Goal: Task Accomplishment & Management: Manage account settings

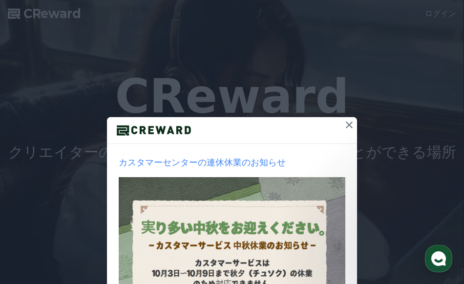
click at [347, 124] on icon at bounding box center [349, 125] width 7 height 7
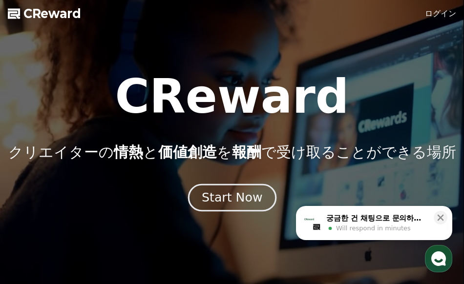
click at [232, 196] on div "Start Now" at bounding box center [232, 198] width 61 height 17
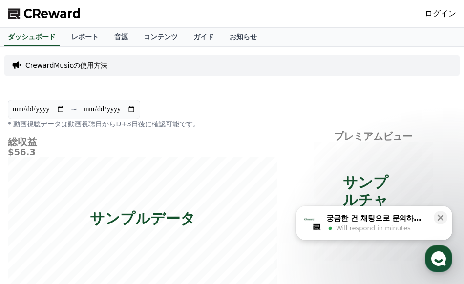
click at [442, 12] on link "ログイン" at bounding box center [440, 14] width 31 height 12
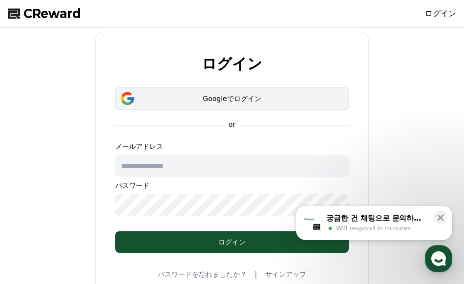
click at [216, 97] on div "Googleでログイン" at bounding box center [231, 99] width 205 height 10
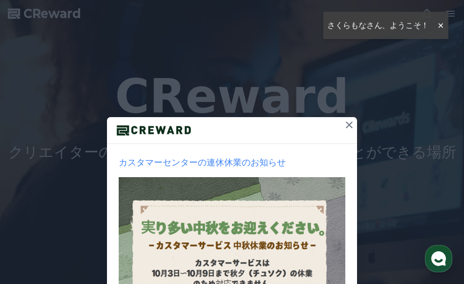
click at [348, 122] on icon at bounding box center [349, 125] width 12 height 12
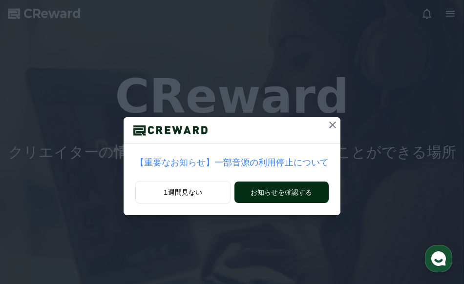
click at [292, 196] on button "お知らせを確認する" at bounding box center [281, 192] width 94 height 21
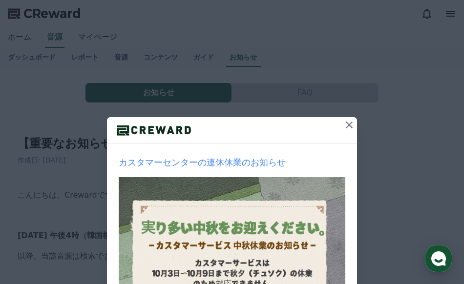
click at [347, 122] on icon at bounding box center [349, 125] width 12 height 12
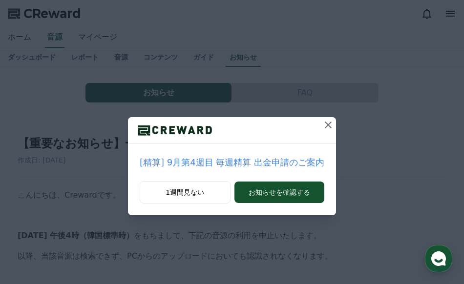
click at [325, 126] on icon at bounding box center [328, 125] width 12 height 12
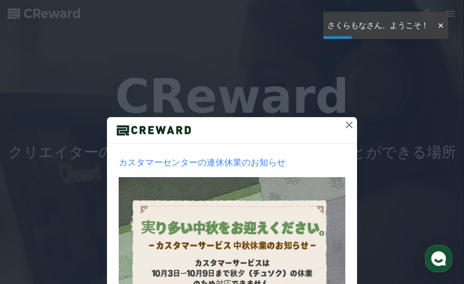
click at [351, 121] on icon at bounding box center [349, 125] width 12 height 12
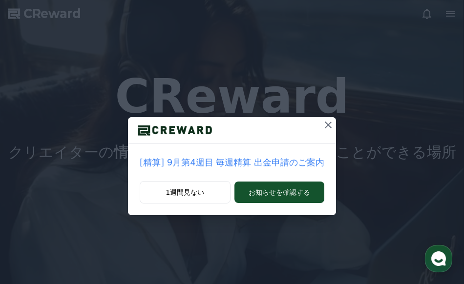
click at [328, 124] on icon at bounding box center [328, 125] width 12 height 12
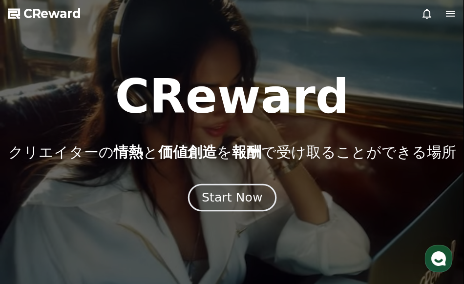
click at [240, 199] on div "Start Now" at bounding box center [232, 198] width 61 height 17
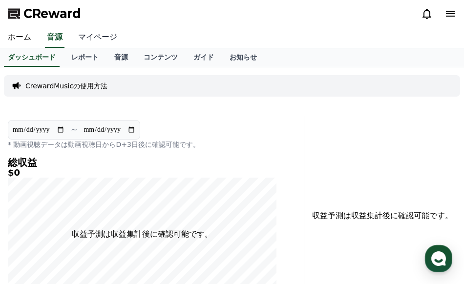
click at [79, 40] on link "マイページ" at bounding box center [97, 37] width 55 height 21
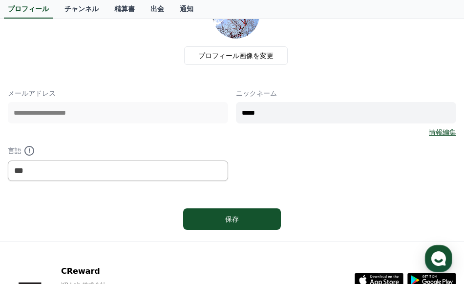
scroll to position [98, 0]
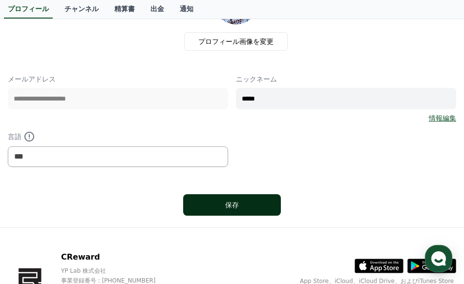
click at [231, 211] on button "保存" at bounding box center [232, 204] width 98 height 21
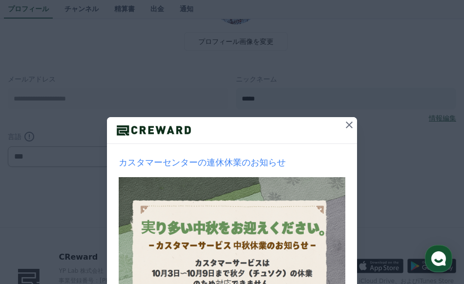
click at [349, 125] on icon at bounding box center [349, 125] width 12 height 12
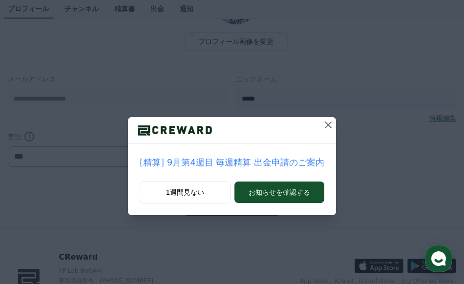
drag, startPoint x: 326, startPoint y: 124, endPoint x: 328, endPoint y: 114, distance: 10.0
click at [326, 124] on icon at bounding box center [328, 125] width 12 height 12
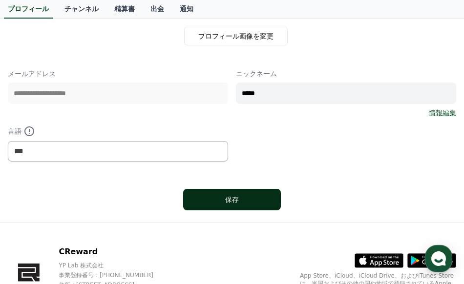
scroll to position [163, 0]
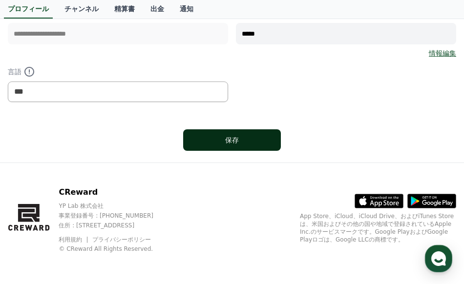
click at [227, 140] on div "保存" at bounding box center [232, 140] width 59 height 10
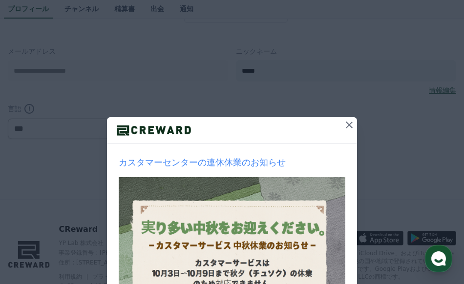
click at [347, 124] on icon at bounding box center [349, 125] width 7 height 7
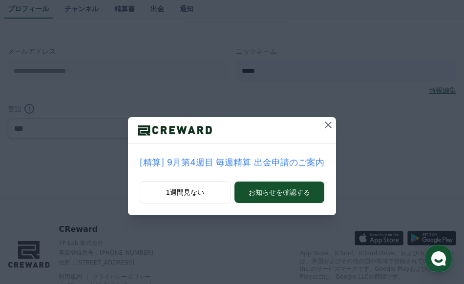
click at [322, 123] on icon at bounding box center [328, 125] width 12 height 12
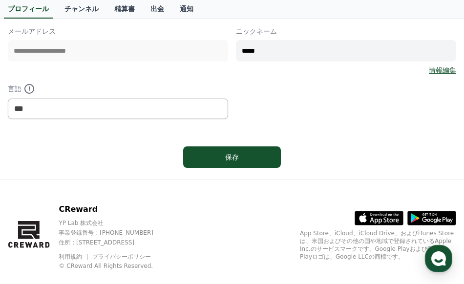
scroll to position [163, 0]
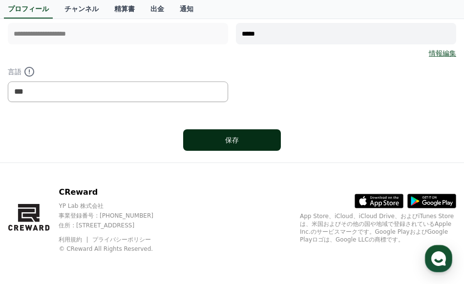
click at [213, 144] on div "保存" at bounding box center [232, 140] width 59 height 10
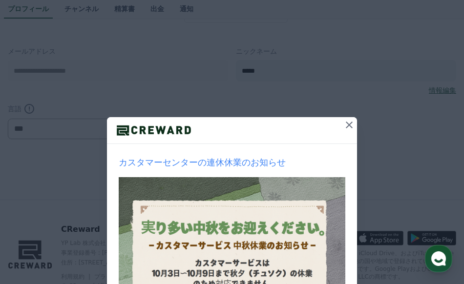
click at [351, 126] on icon at bounding box center [349, 125] width 12 height 12
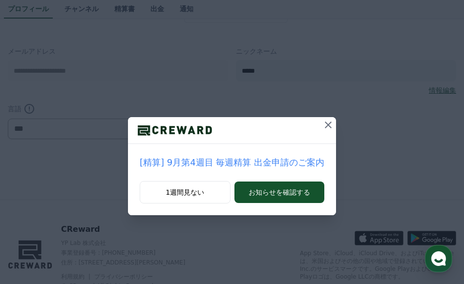
click at [325, 126] on icon at bounding box center [328, 125] width 7 height 7
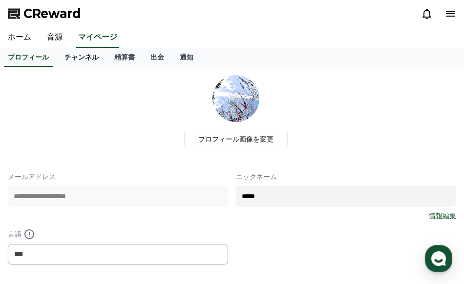
click at [80, 54] on link "チャンネル" at bounding box center [82, 57] width 50 height 19
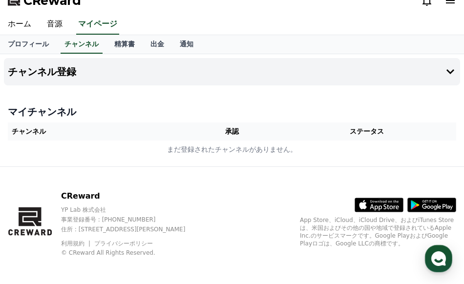
scroll to position [17, 0]
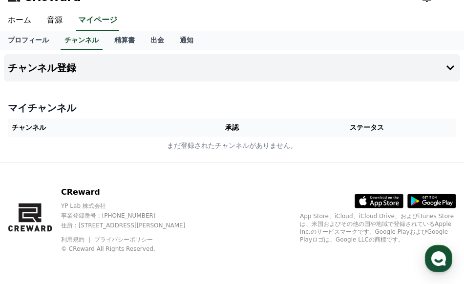
click at [61, 130] on th "チャンネル" at bounding box center [97, 128] width 178 height 18
click at [242, 73] on button "チャンネル登録" at bounding box center [232, 67] width 456 height 27
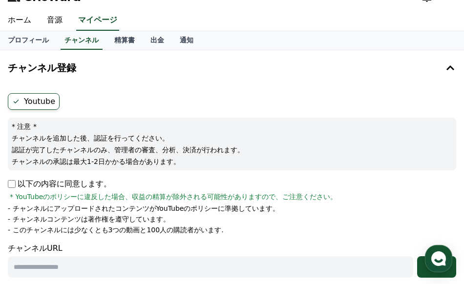
click at [42, 100] on label "Youtube" at bounding box center [34, 101] width 52 height 17
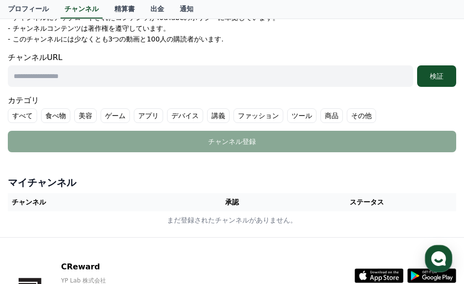
scroll to position [212, 0]
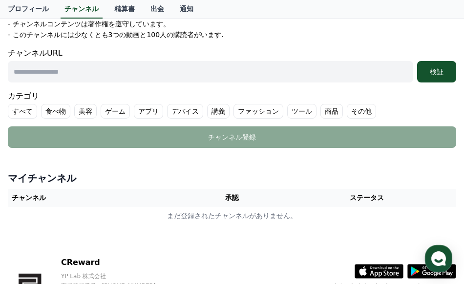
click at [128, 75] on input "text" at bounding box center [210, 71] width 405 height 21
paste input "**********"
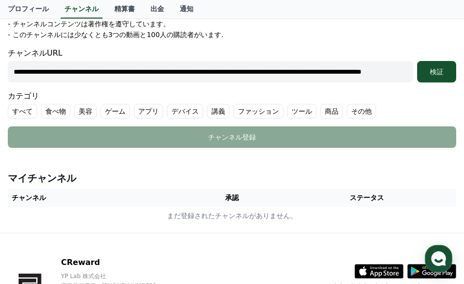
scroll to position [0, 202]
type input "**********"
click at [347, 111] on label "その他" at bounding box center [361, 111] width 29 height 15
drag, startPoint x: 410, startPoint y: 70, endPoint x: -49, endPoint y: 77, distance: 459.2
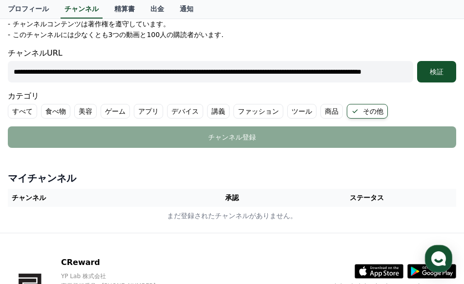
click at [0, 77] on html "CReward ホーム 音源 マイページ プロフィール チャンネル 精算書 出金 通知 チャンネル登録 Youtube * 注意 * チャンネルを追加した後、…" at bounding box center [232, 71] width 464 height 567
click at [437, 68] on div "検証" at bounding box center [436, 72] width 31 height 10
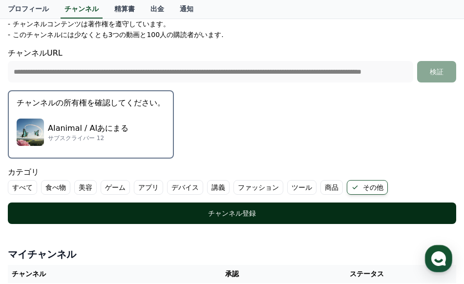
click at [246, 207] on button "チャンネル登録" at bounding box center [232, 213] width 448 height 21
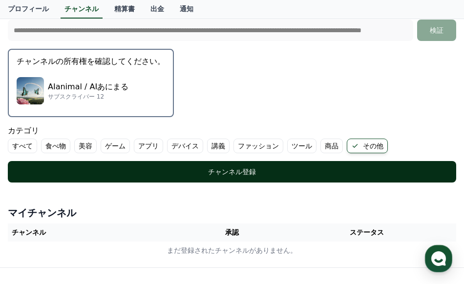
scroll to position [310, 0]
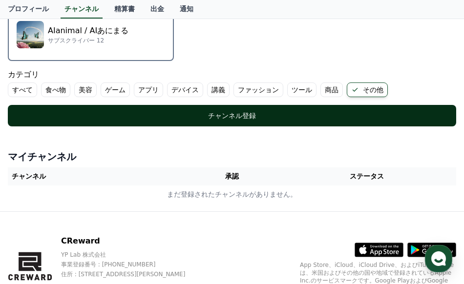
click at [230, 121] on button "チャンネル登録" at bounding box center [232, 115] width 448 height 21
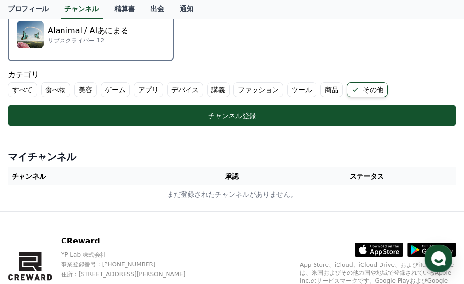
scroll to position [359, 0]
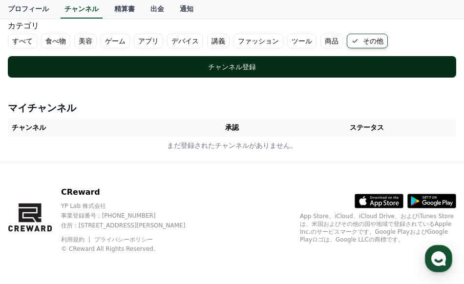
click at [227, 63] on div "チャンネル登録" at bounding box center [231, 67] width 409 height 10
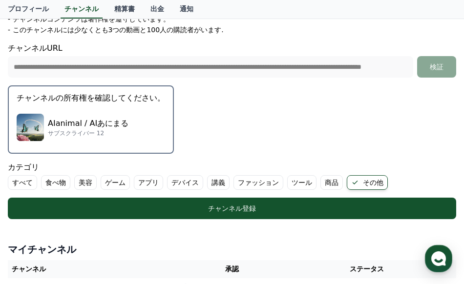
scroll to position [212, 0]
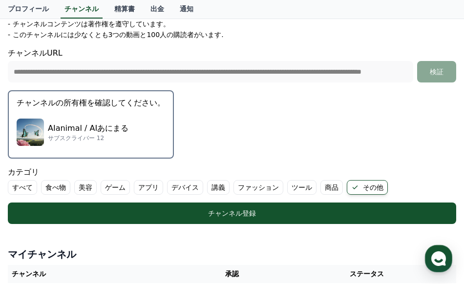
click at [76, 122] on div "AIanimal / AIあにまる サブスクライバー 12" at bounding box center [91, 132] width 149 height 39
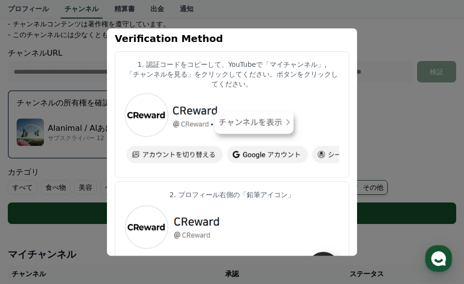
scroll to position [111, 0]
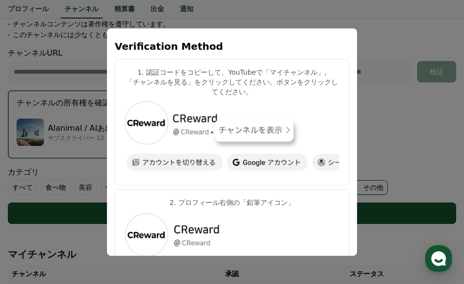
click at [379, 117] on button "close modal" at bounding box center [232, 142] width 464 height 284
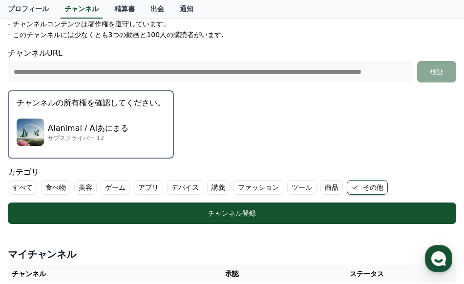
click at [87, 130] on p "AIanimal / AIあにまる" at bounding box center [88, 129] width 81 height 12
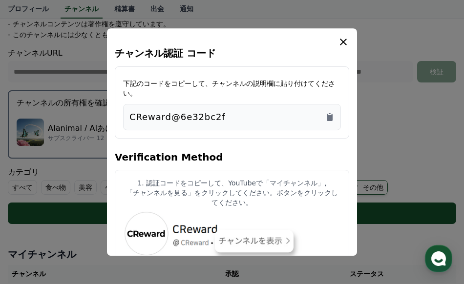
drag, startPoint x: 224, startPoint y: 104, endPoint x: 121, endPoint y: 108, distance: 103.2
click at [121, 108] on div "下記のコードをコピーして、チャンネルの説明欄に貼り付けてください。 CReward@6e32bc2f" at bounding box center [232, 102] width 234 height 72
copy p "CReward@6e32bc2f"
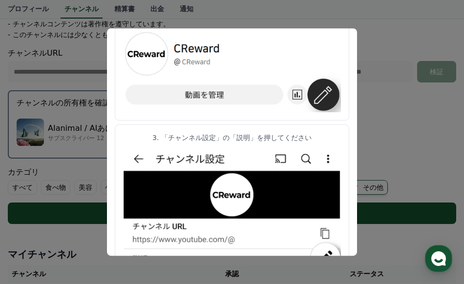
scroll to position [293, 0]
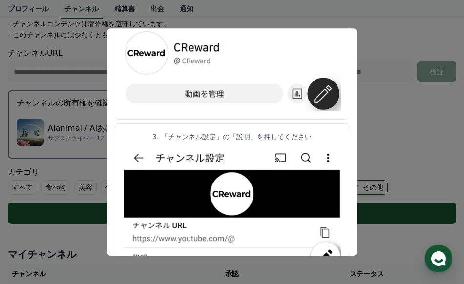
click at [235, 72] on img "modal" at bounding box center [232, 71] width 218 height 82
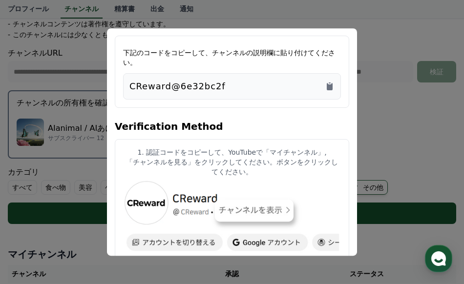
scroll to position [0, 0]
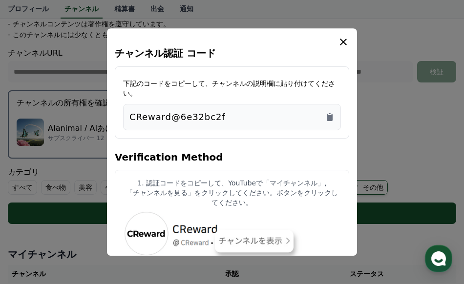
copy p "CReward@6e32bc2f"
click at [64, 168] on button "close modal" at bounding box center [232, 142] width 464 height 284
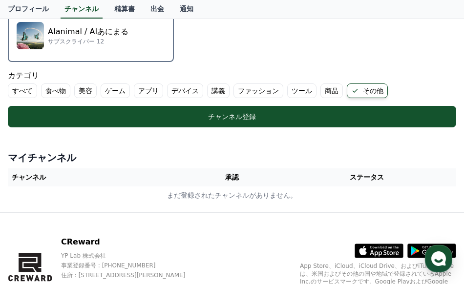
scroll to position [310, 0]
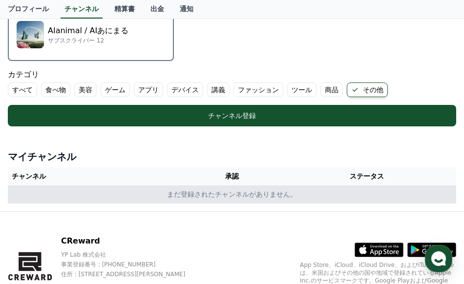
click at [75, 193] on td "まだ登録されたチャンネルがありません。" at bounding box center [232, 195] width 448 height 18
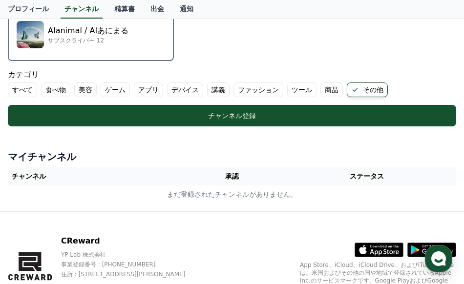
click at [91, 184] on th "チャンネル" at bounding box center [97, 177] width 178 height 18
click at [32, 178] on th "チャンネル" at bounding box center [97, 177] width 178 height 18
click at [45, 174] on th "チャンネル" at bounding box center [97, 177] width 178 height 18
click at [75, 176] on th "チャンネル" at bounding box center [97, 177] width 178 height 18
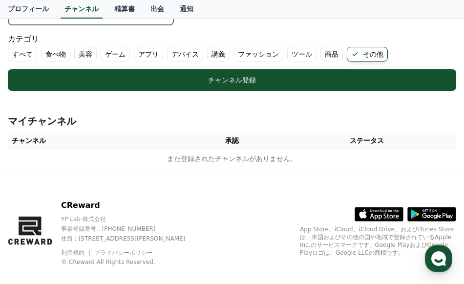
scroll to position [359, 0]
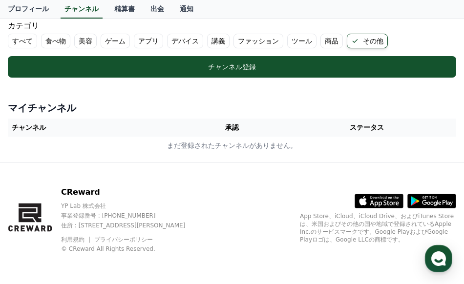
click at [42, 125] on th "チャンネル" at bounding box center [97, 128] width 178 height 18
click at [21, 125] on th "チャンネル" at bounding box center [97, 128] width 178 height 18
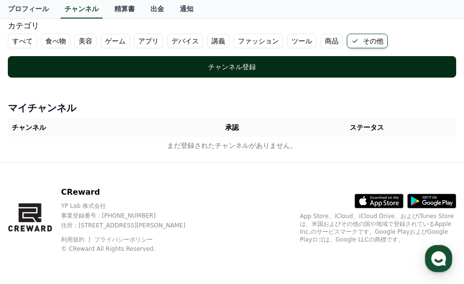
click at [245, 65] on div "チャンネル登録" at bounding box center [231, 67] width 409 height 10
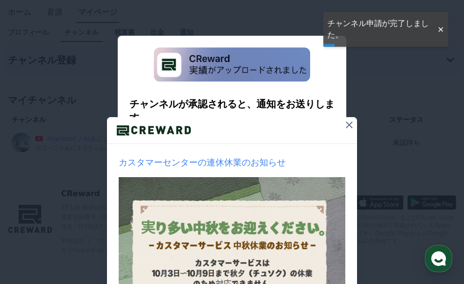
click at [350, 124] on icon at bounding box center [349, 125] width 12 height 12
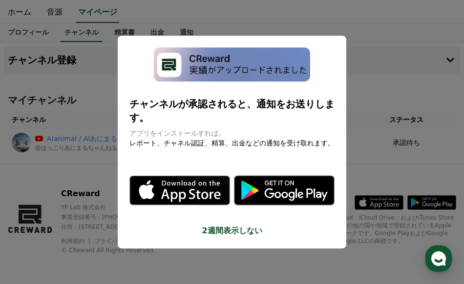
click at [252, 225] on button "2週間表示しない" at bounding box center [231, 231] width 205 height 12
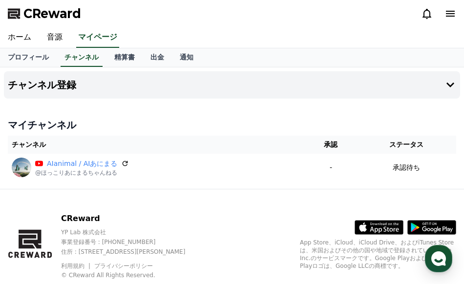
scroll to position [26, 0]
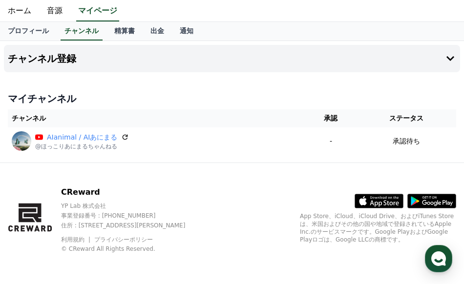
click at [341, 119] on th "承認" at bounding box center [330, 118] width 51 height 18
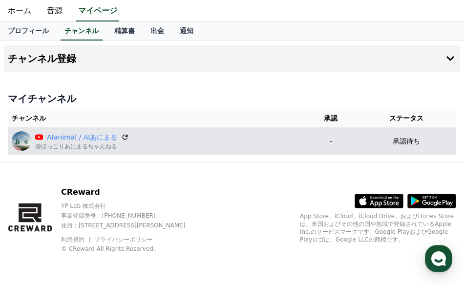
click at [65, 144] on p "@ほっこりあにまるちゃんねる" at bounding box center [82, 147] width 94 height 8
click at [22, 145] on img at bounding box center [22, 141] width 20 height 20
click at [59, 135] on link "AIanimal / AIあにまる" at bounding box center [82, 137] width 70 height 10
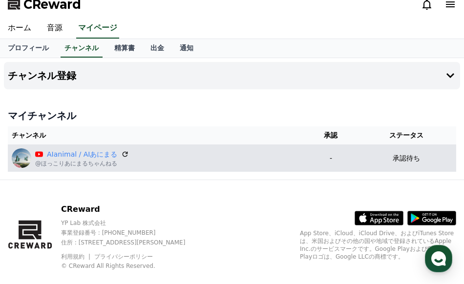
scroll to position [0, 0]
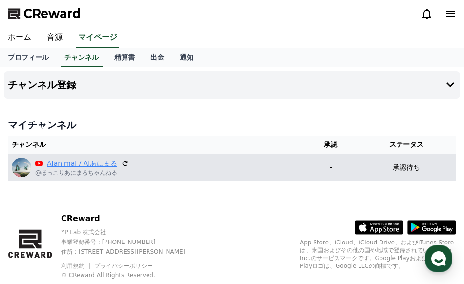
click at [61, 168] on link "AIanimal / AIあにまる" at bounding box center [82, 164] width 70 height 10
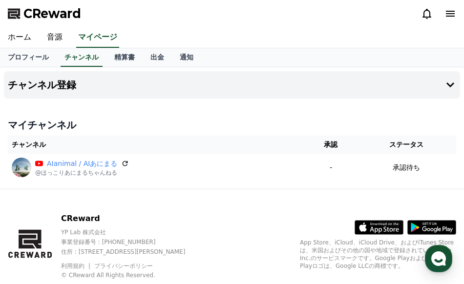
scroll to position [26, 0]
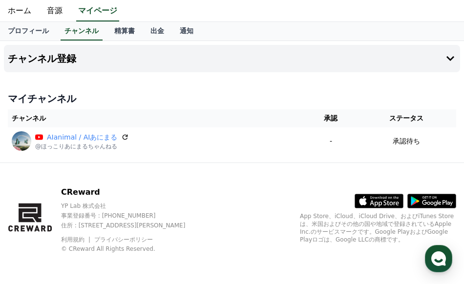
click at [94, 193] on p "CReward" at bounding box center [131, 193] width 141 height 12
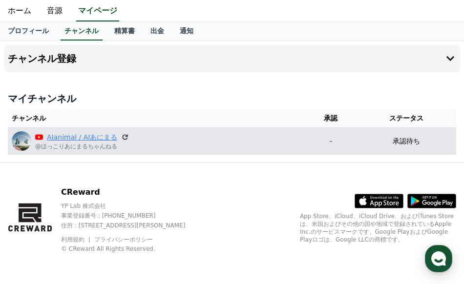
click at [85, 137] on link "AIanimal / AIあにまる" at bounding box center [82, 137] width 70 height 10
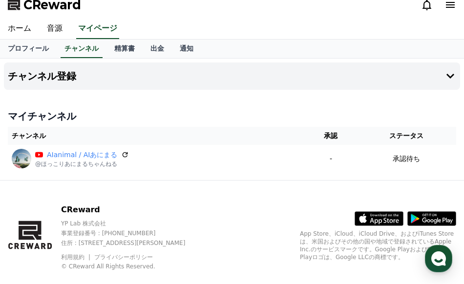
scroll to position [0, 0]
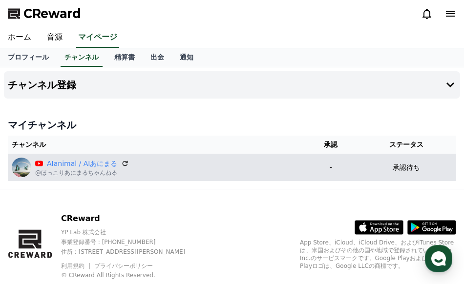
click at [24, 168] on img at bounding box center [22, 168] width 20 height 20
click at [54, 166] on link "AIanimal / AIあにまる" at bounding box center [82, 164] width 70 height 10
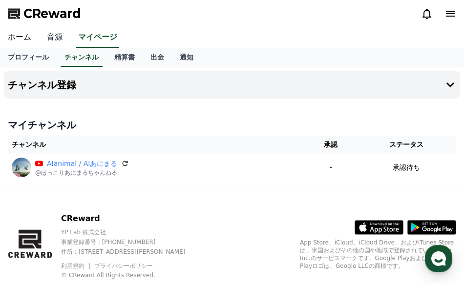
click at [51, 36] on link "音源" at bounding box center [54, 37] width 31 height 21
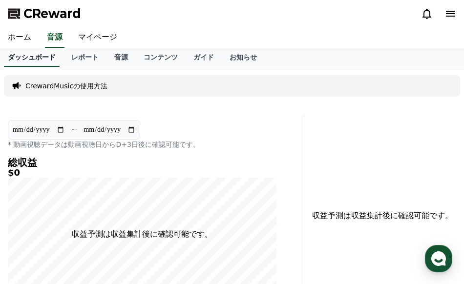
click at [13, 40] on link "ホーム" at bounding box center [19, 37] width 39 height 21
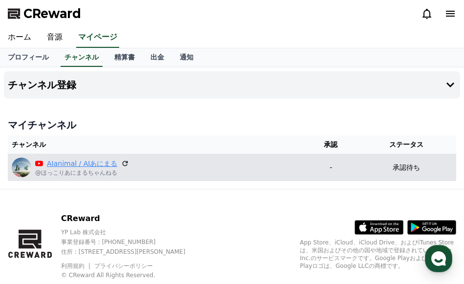
click at [102, 168] on link "AIanimal / AIあにまる" at bounding box center [82, 164] width 70 height 10
click at [121, 165] on icon at bounding box center [125, 163] width 9 height 9
click at [46, 162] on div "AIanimal / AIあにまる" at bounding box center [82, 164] width 94 height 10
click at [75, 174] on p "@ほっこりあにまるちゃんねる" at bounding box center [82, 173] width 94 height 8
click at [84, 165] on link "AIanimal / AIあにまる" at bounding box center [82, 164] width 70 height 10
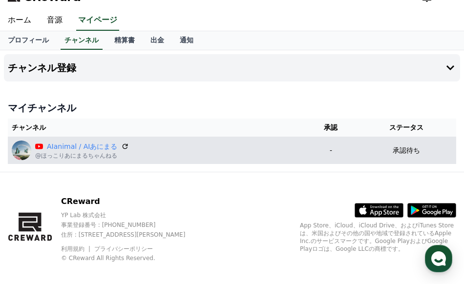
scroll to position [26, 0]
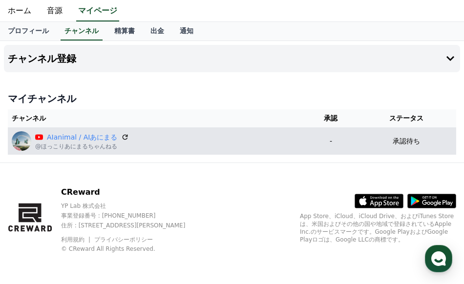
click at [29, 139] on img at bounding box center [22, 141] width 20 height 20
click at [92, 136] on link "AIanimal / AIあにまる" at bounding box center [82, 137] width 70 height 10
click at [86, 144] on p "@ほっこりあにまるちゃんねる" at bounding box center [82, 147] width 94 height 8
click at [18, 143] on img at bounding box center [22, 141] width 20 height 20
click at [56, 135] on link "AIanimal / AIあにまる" at bounding box center [82, 137] width 70 height 10
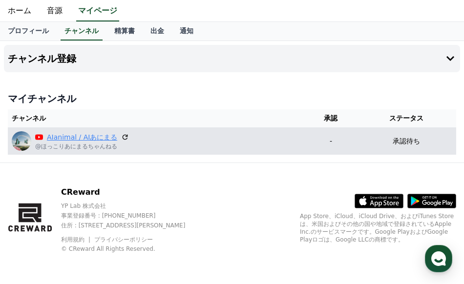
click at [88, 135] on link "AIanimal / AIあにまる" at bounding box center [82, 137] width 70 height 10
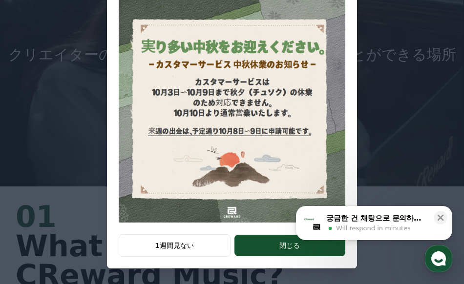
scroll to position [35, 0]
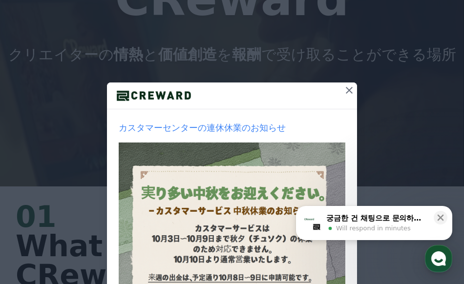
click at [343, 90] on icon at bounding box center [349, 91] width 12 height 12
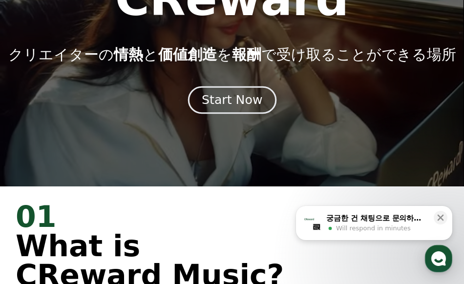
click at [255, 105] on div "Start Now" at bounding box center [232, 100] width 61 height 17
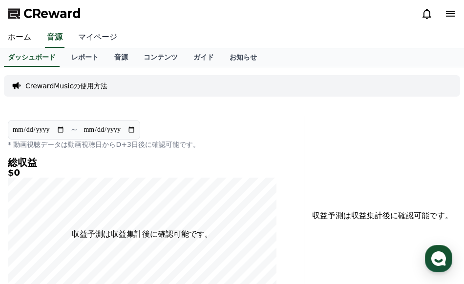
click at [88, 35] on link "マイページ" at bounding box center [97, 37] width 55 height 21
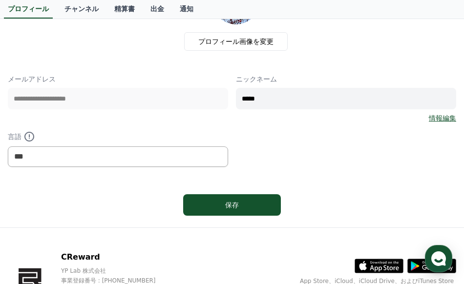
scroll to position [49, 0]
